Goal: Transaction & Acquisition: Purchase product/service

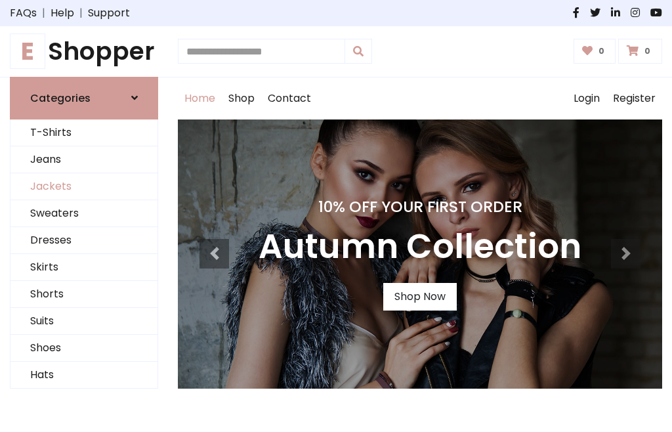
click at [84, 186] on link "Jackets" at bounding box center [83, 186] width 147 height 27
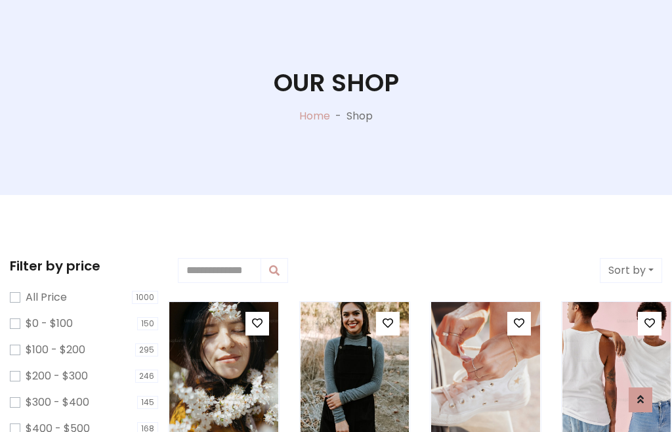
scroll to position [67, 0]
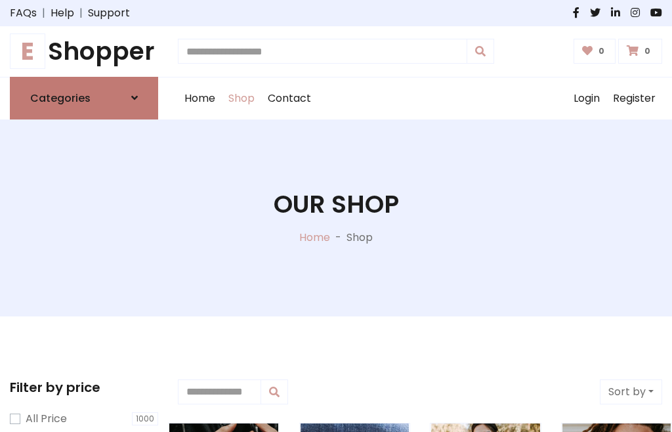
click at [84, 98] on h6 "Categories" at bounding box center [60, 98] width 60 height 12
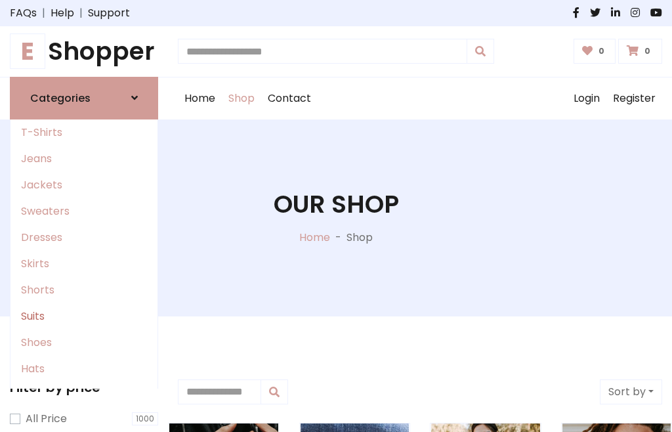
click at [84, 316] on link "Suits" at bounding box center [83, 316] width 147 height 26
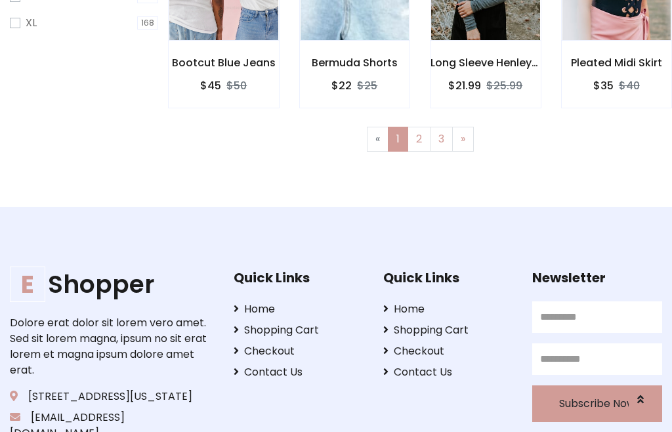
scroll to position [556, 0]
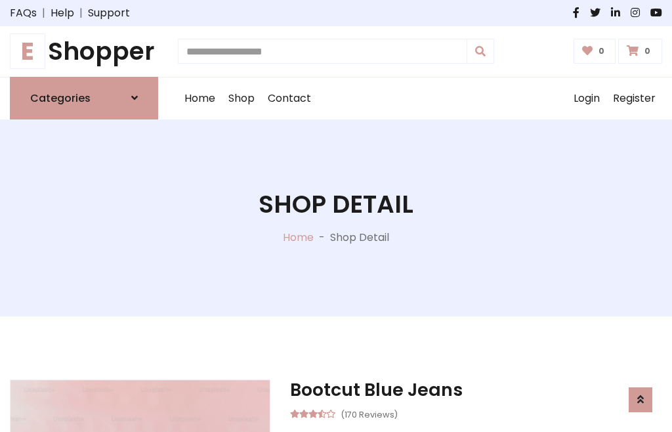
scroll to position [1109, 0]
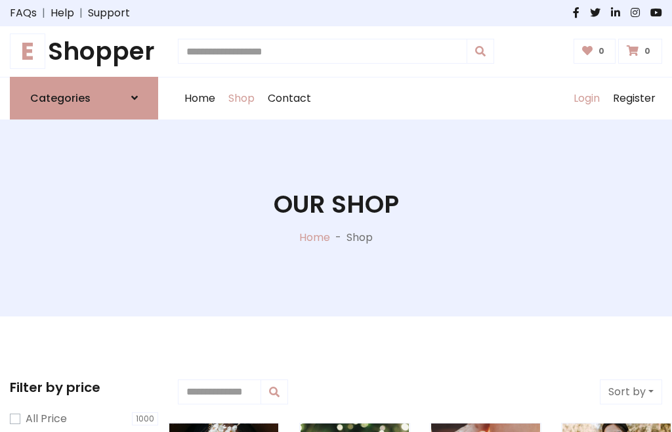
click at [586, 98] on link "Login" at bounding box center [586, 98] width 39 height 42
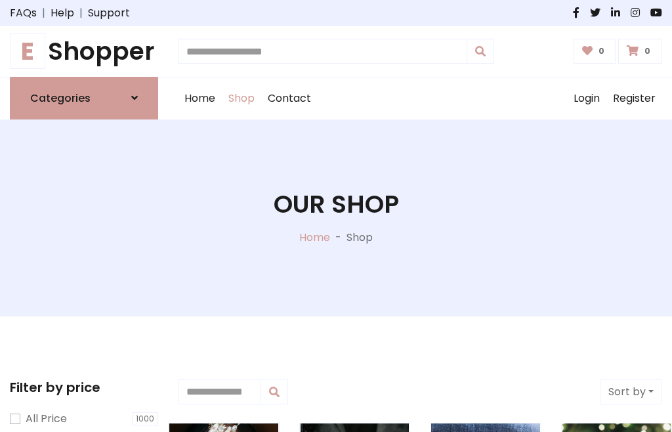
scroll to position [66, 0]
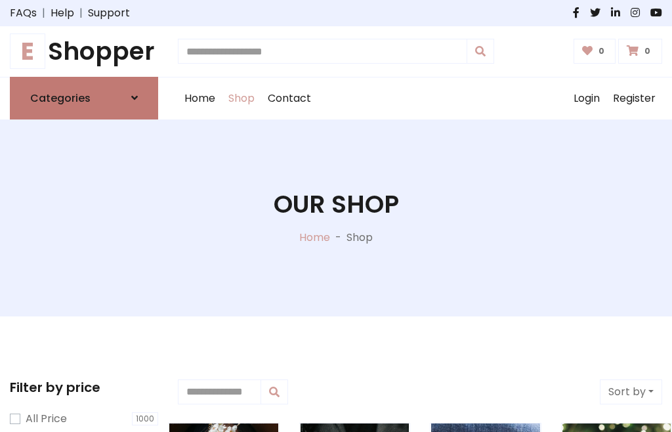
click at [135, 98] on icon at bounding box center [134, 98] width 7 height 10
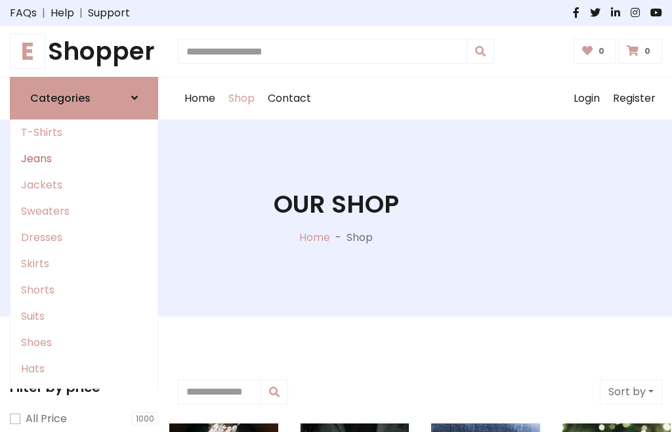
click at [84, 158] on link "Jeans" at bounding box center [83, 159] width 147 height 26
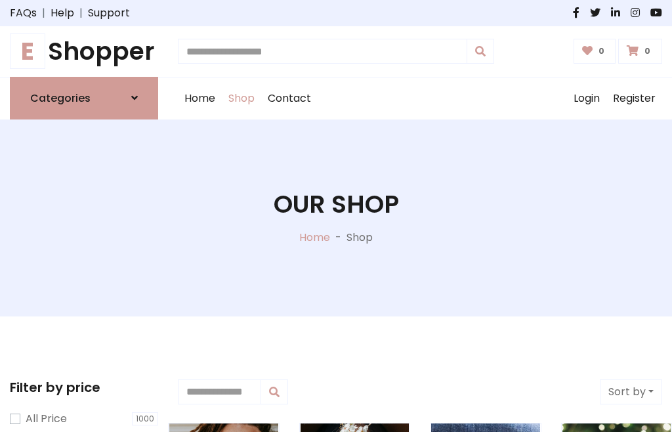
scroll to position [66, 0]
